Goal: Find specific page/section: Find specific page/section

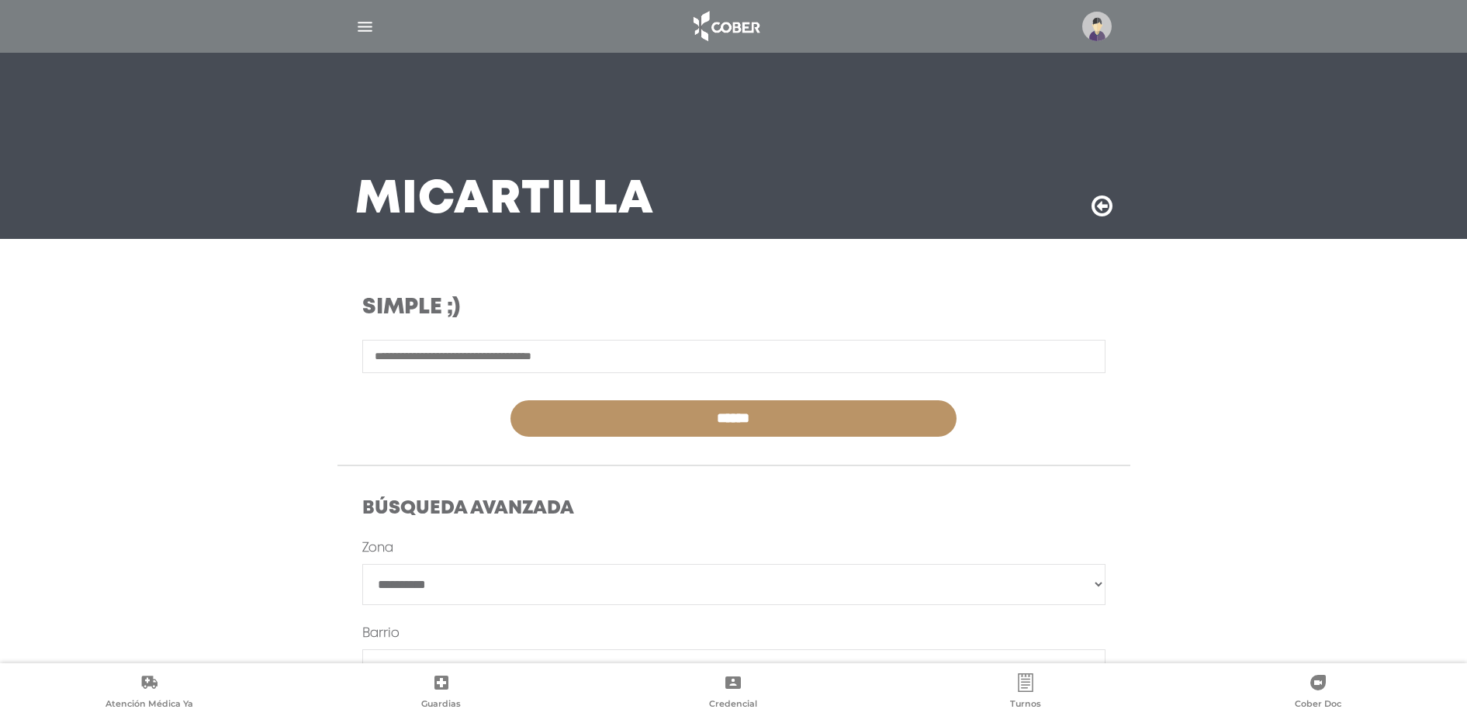
click at [369, 35] on img "button" at bounding box center [364, 26] width 19 height 19
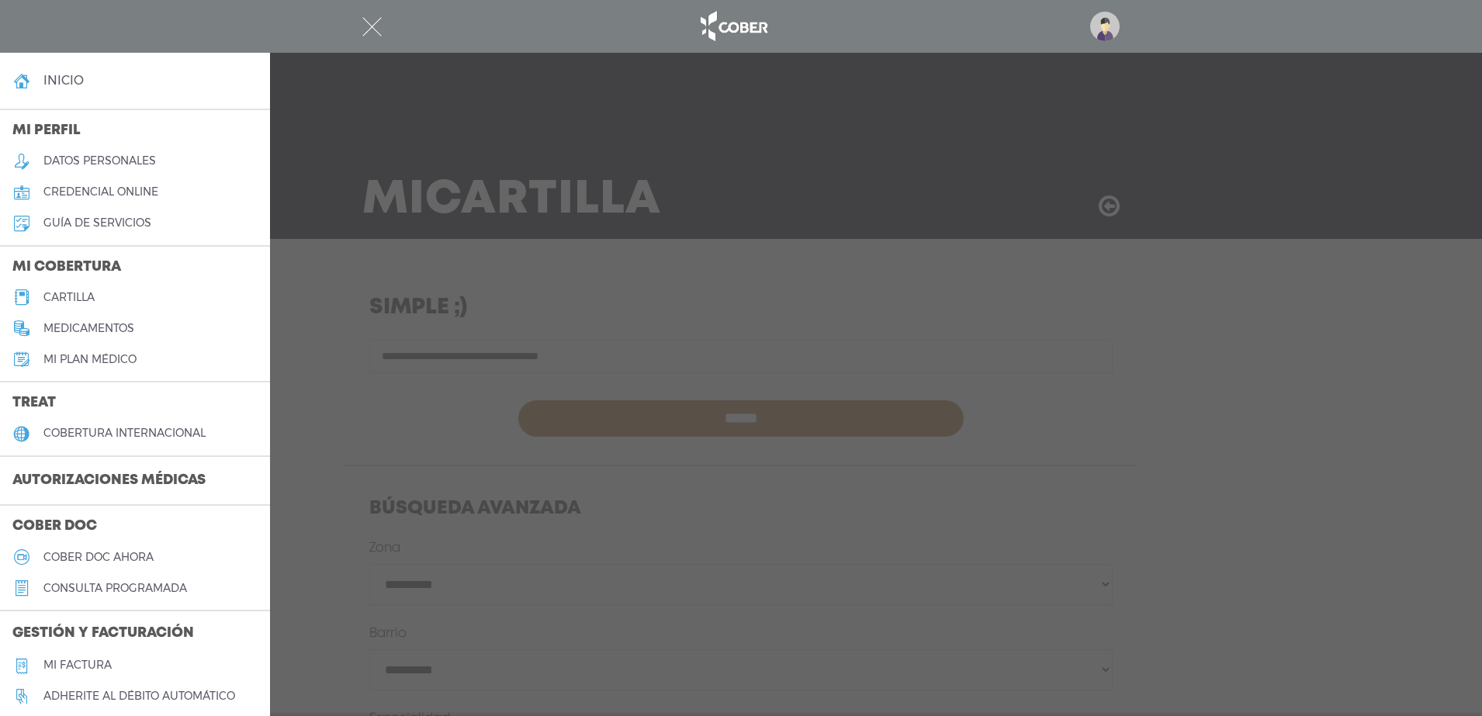
click at [91, 291] on h5 "cartilla" at bounding box center [68, 297] width 51 height 13
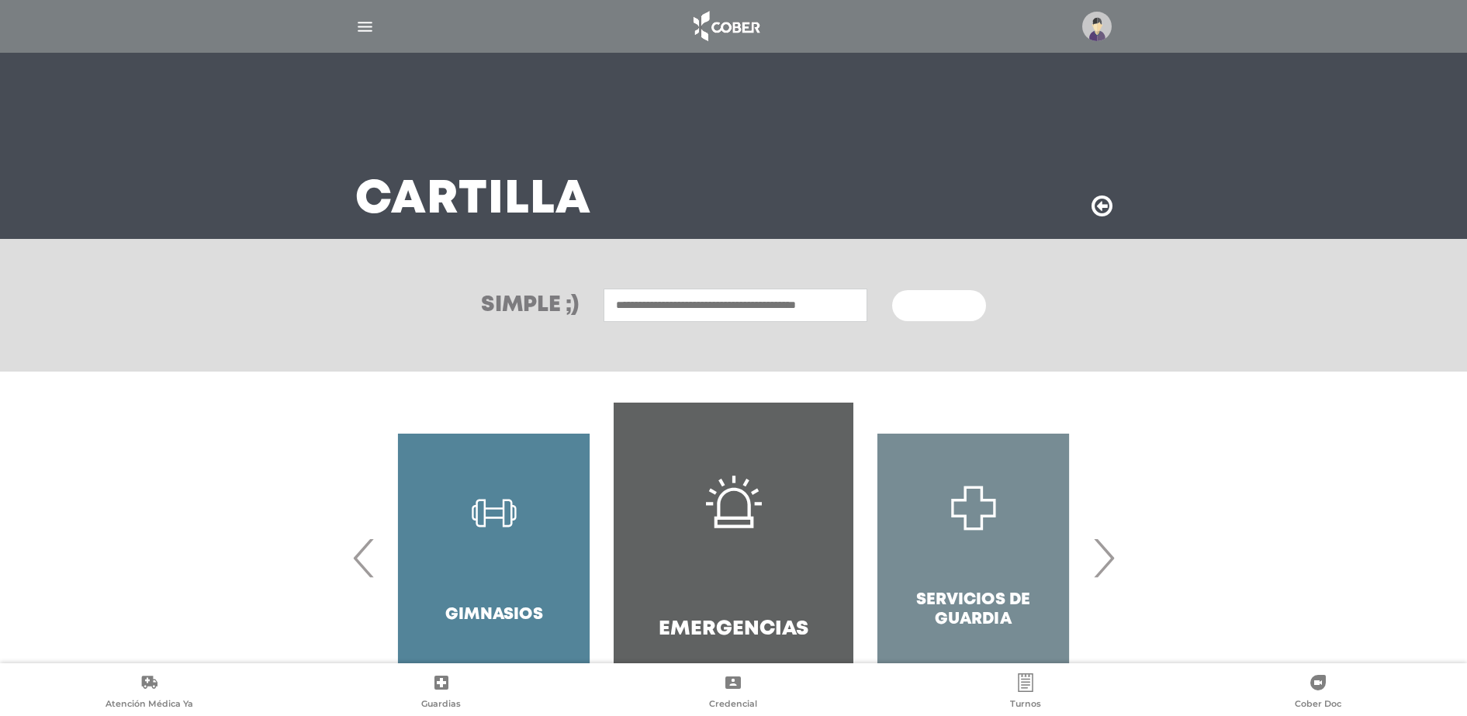
click at [768, 300] on input "text" at bounding box center [736, 305] width 264 height 33
click at [666, 332] on div "Rosamond" at bounding box center [736, 339] width 258 height 19
type input "********"
click at [896, 312] on button "Buscar" at bounding box center [938, 305] width 93 height 31
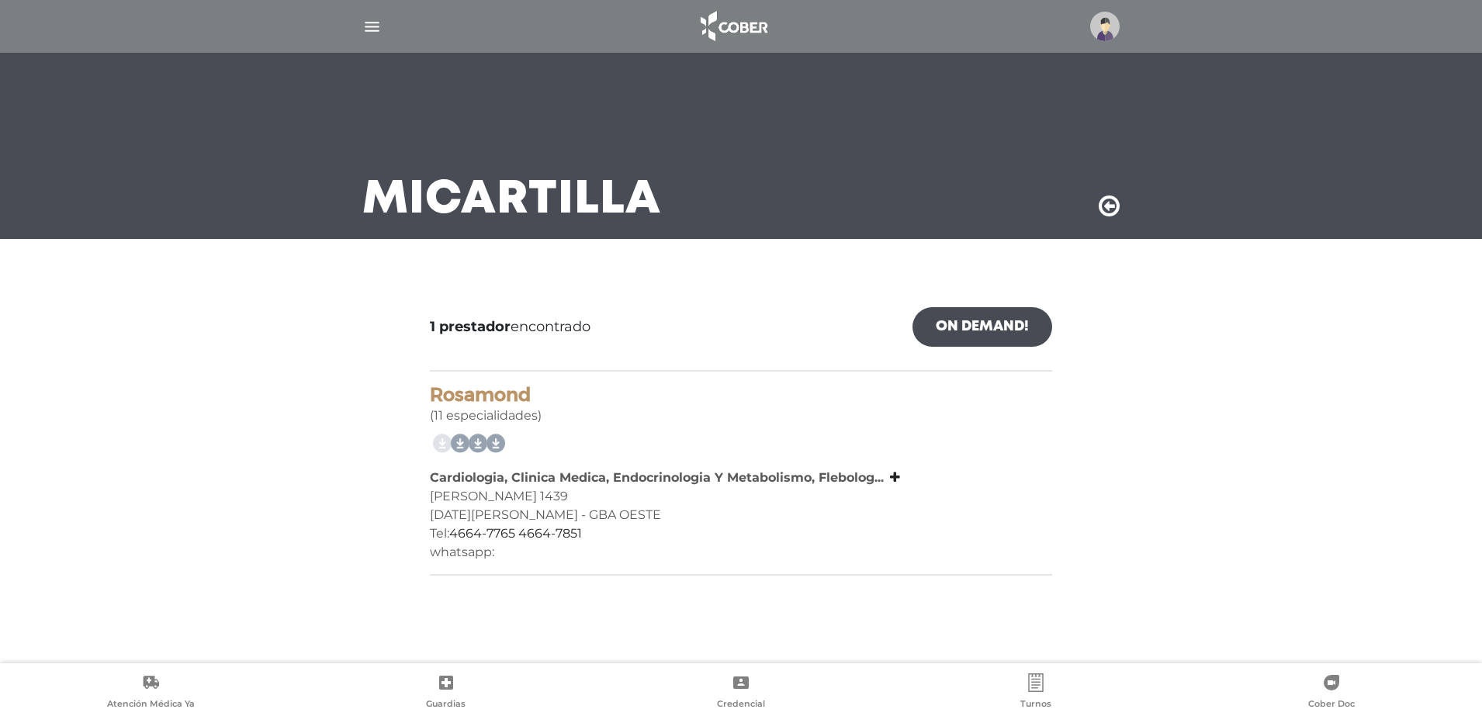
click at [369, 24] on img "button" at bounding box center [371, 26] width 19 height 19
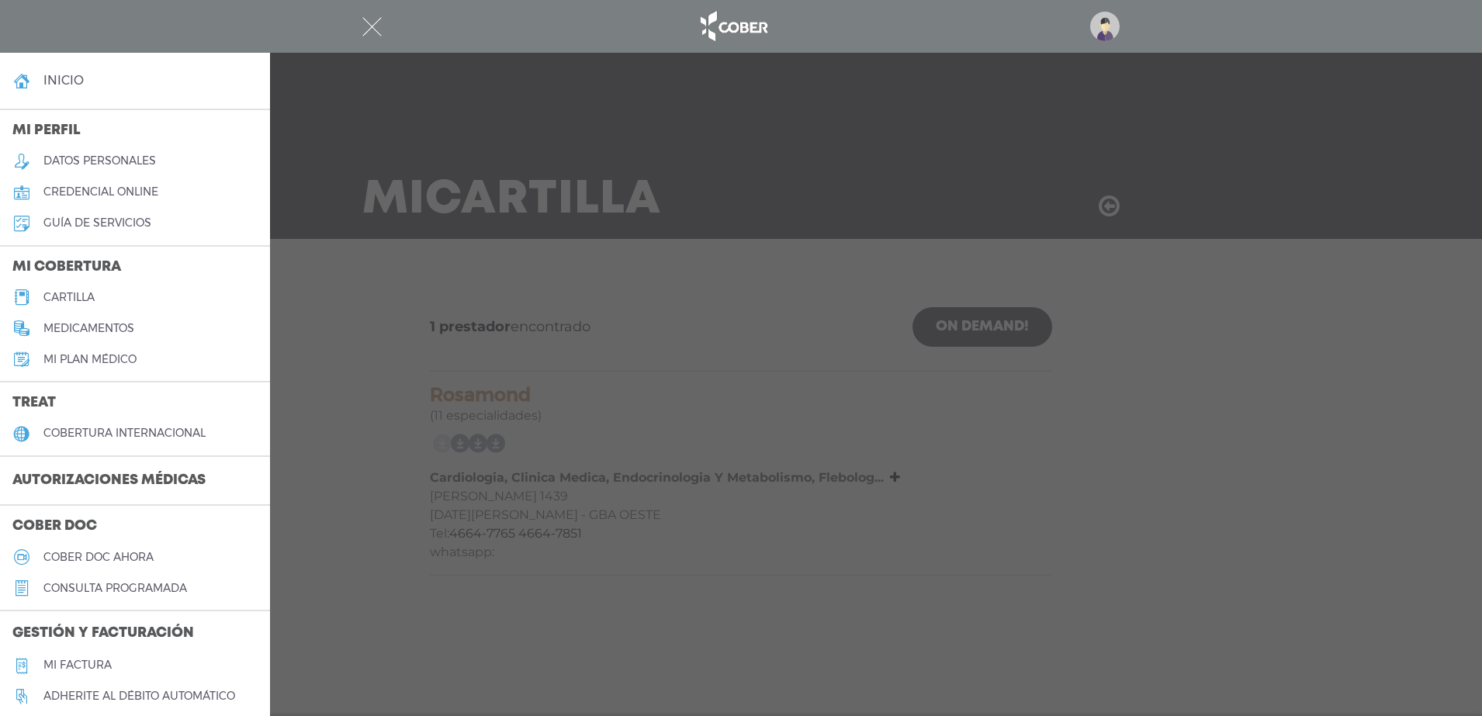
click at [97, 299] on link "cartilla" at bounding box center [135, 297] width 270 height 31
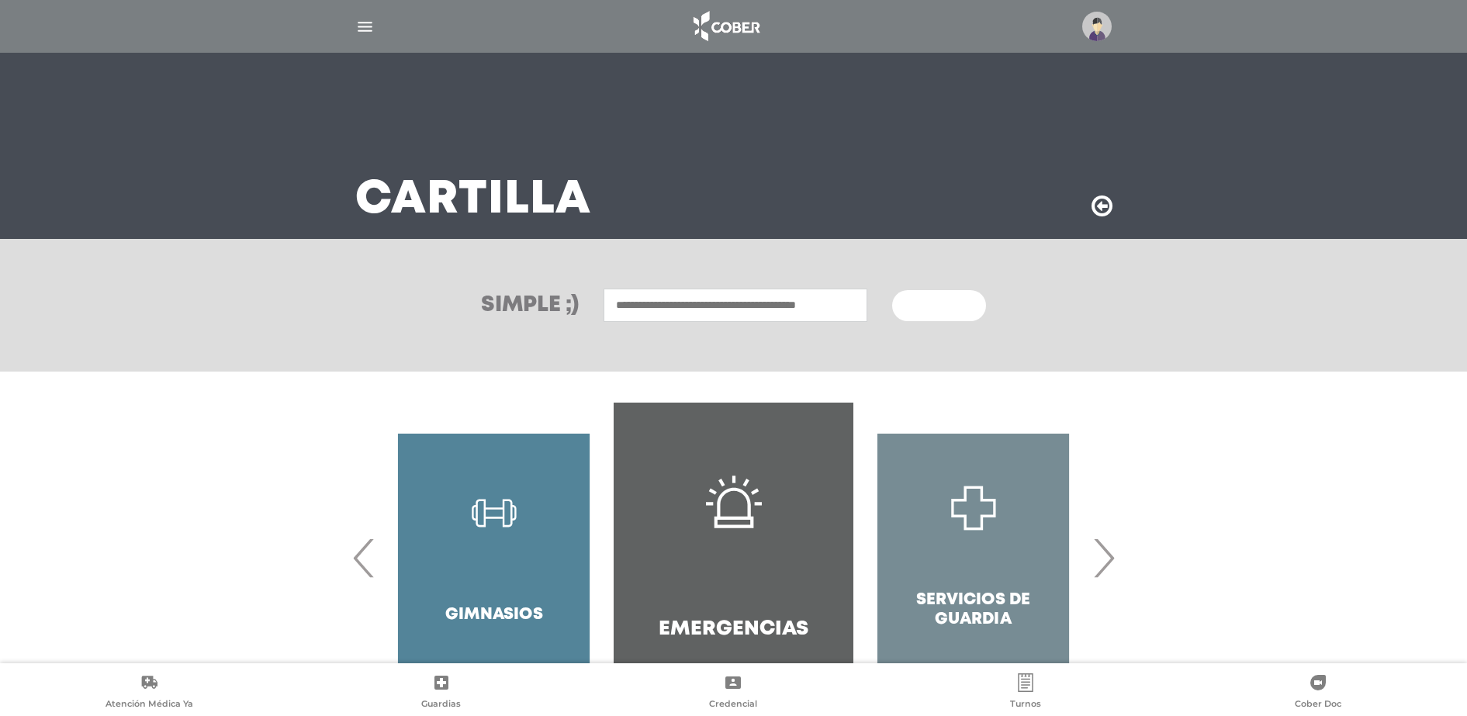
click at [787, 311] on input "text" at bounding box center [736, 305] width 264 height 33
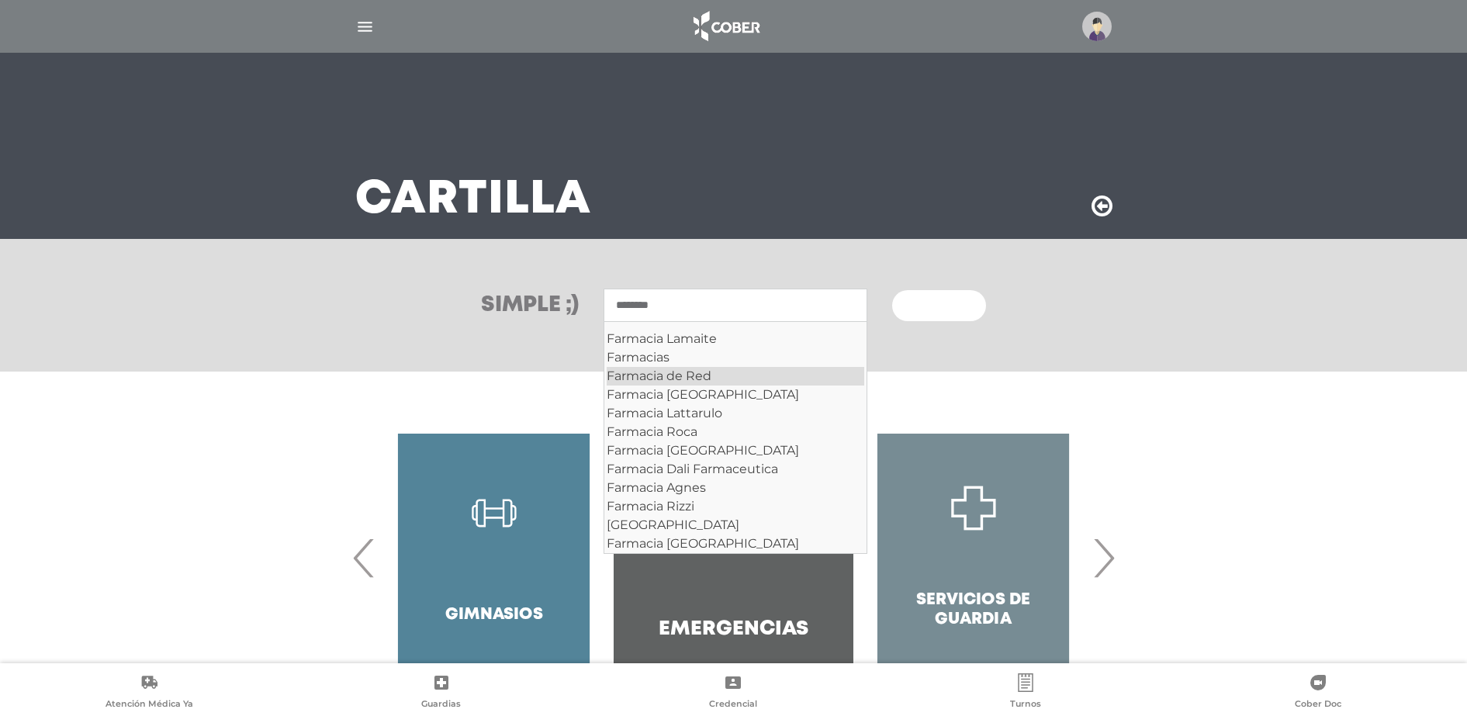
click at [672, 373] on div "Farmacia de Red" at bounding box center [736, 376] width 258 height 19
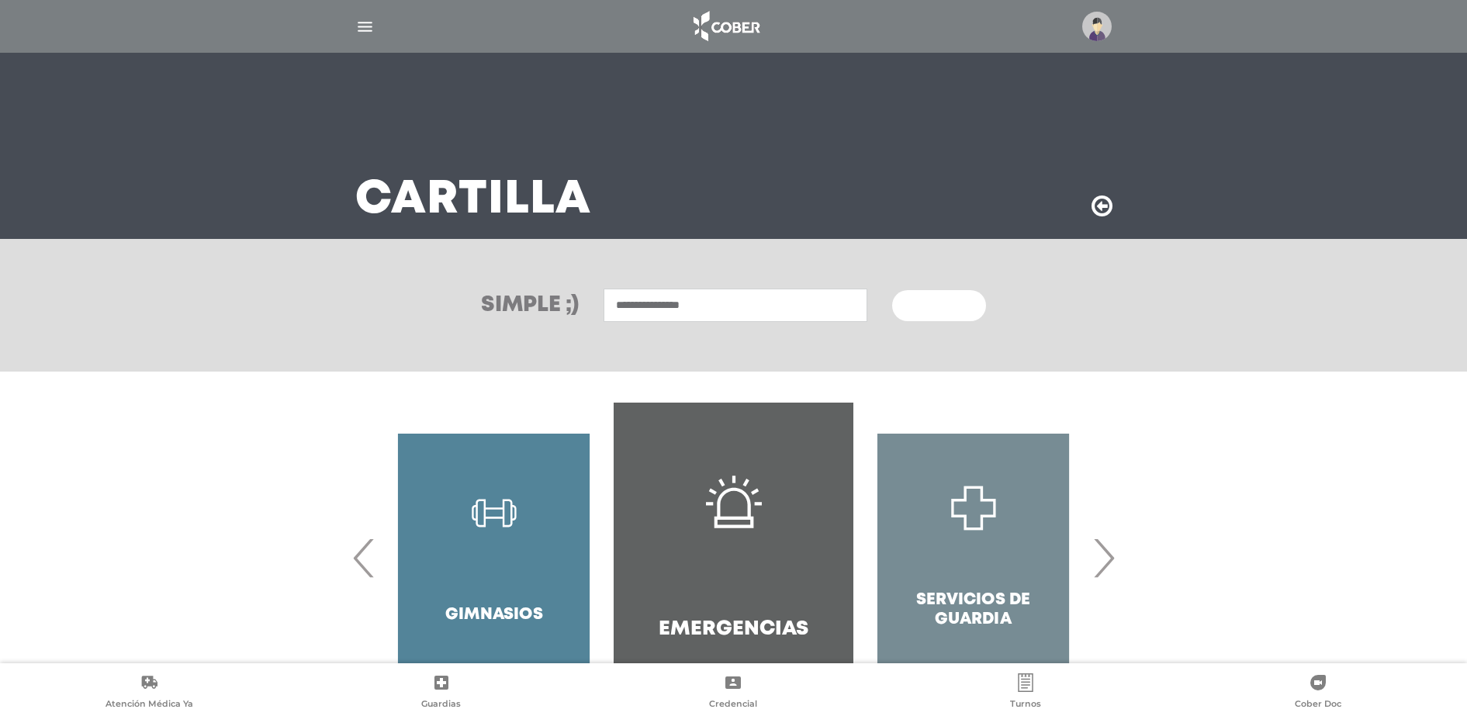
type input "**********"
click at [936, 301] on span "Buscar" at bounding box center [933, 306] width 45 height 11
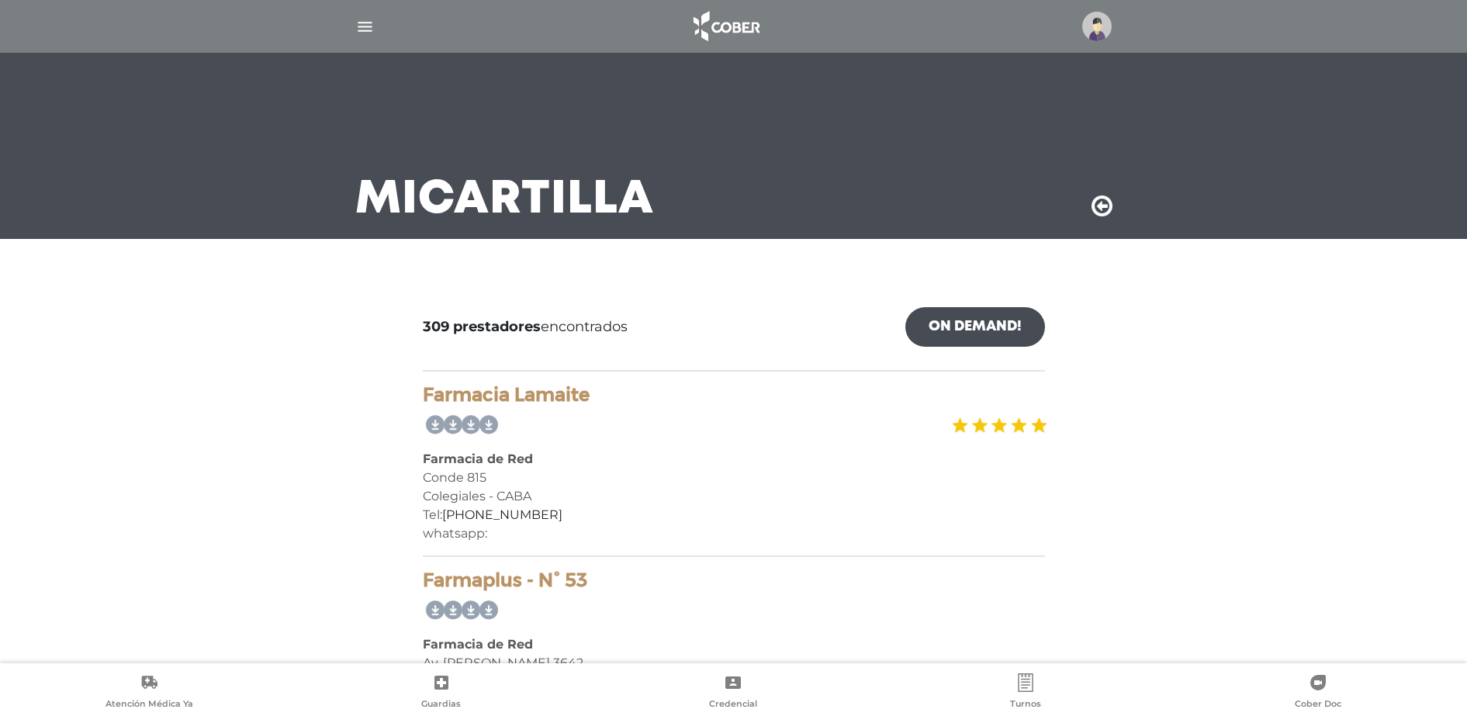
click at [359, 23] on img "button" at bounding box center [364, 26] width 19 height 19
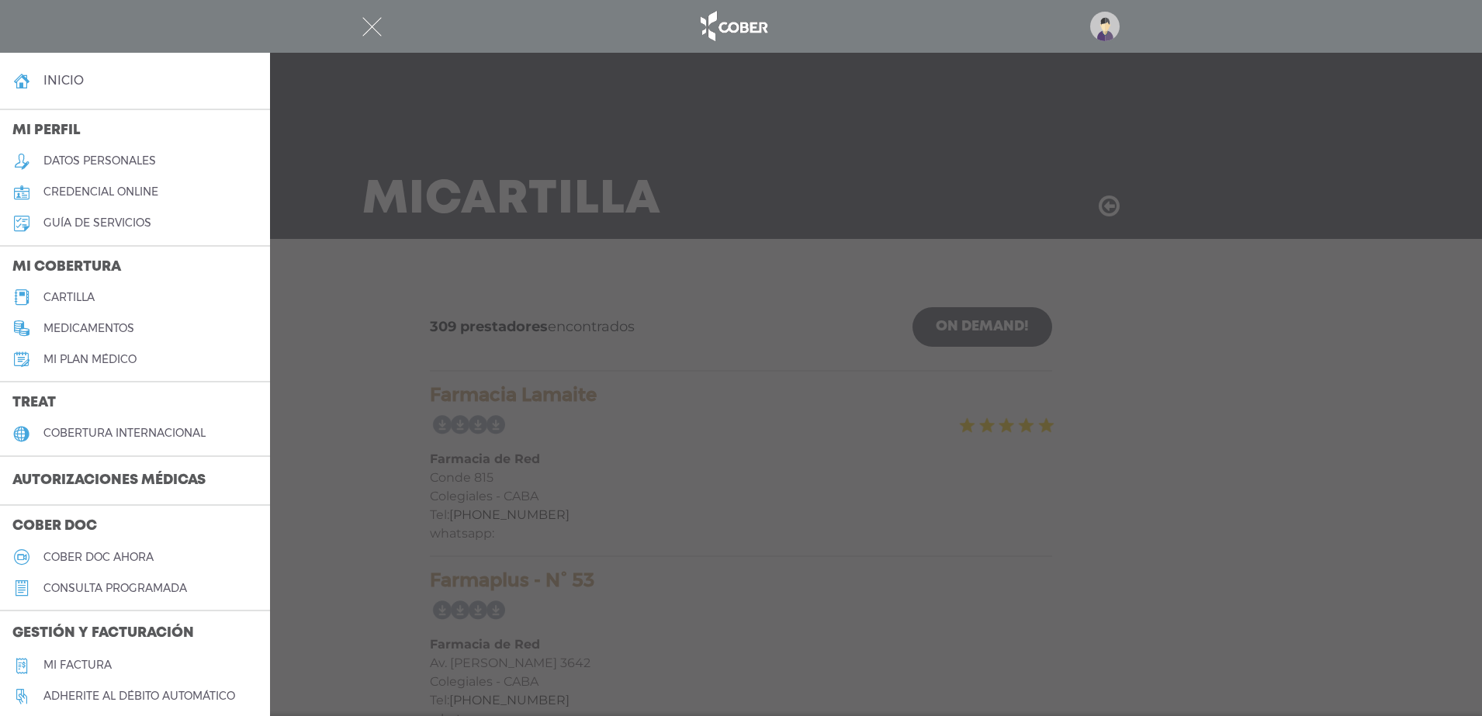
click at [66, 283] on link "cartilla" at bounding box center [135, 297] width 270 height 31
